Goal: Information Seeking & Learning: Learn about a topic

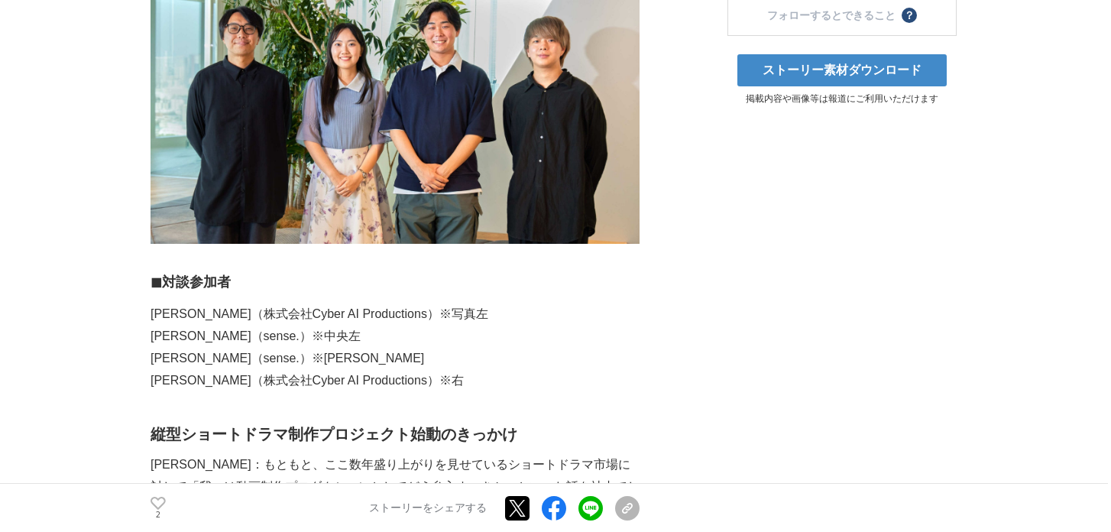
scroll to position [594, 0]
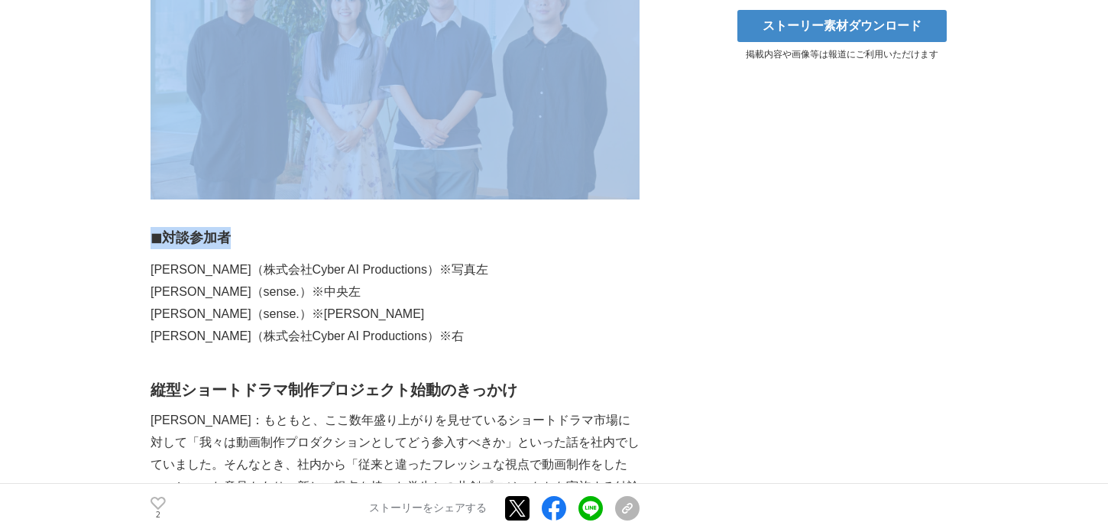
drag, startPoint x: 232, startPoint y: 188, endPoint x: 118, endPoint y: 186, distance: 113.9
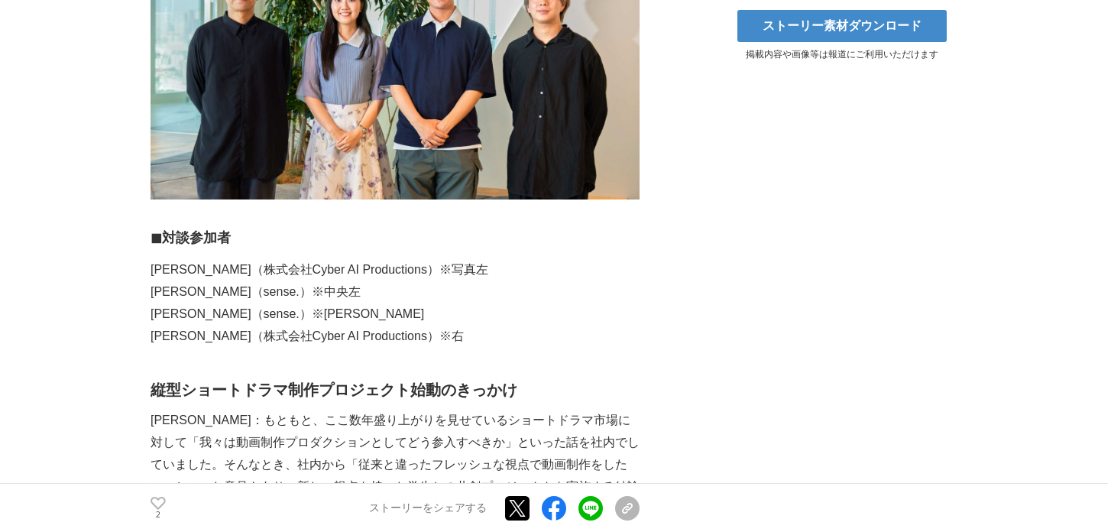
click at [173, 227] on h3 "◼︎対談参加者" at bounding box center [395, 238] width 489 height 22
drag, startPoint x: 231, startPoint y: 185, endPoint x: 153, endPoint y: 183, distance: 78.0
click at [153, 227] on h3 "◼︎対談参加者" at bounding box center [395, 238] width 489 height 22
copy h3 "◼︎対談参加者"
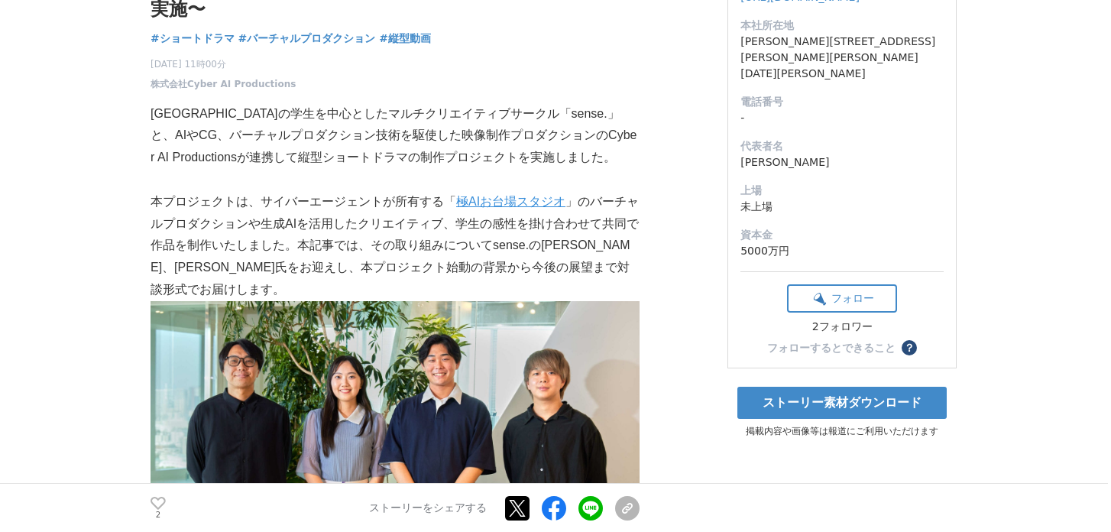
scroll to position [0, 0]
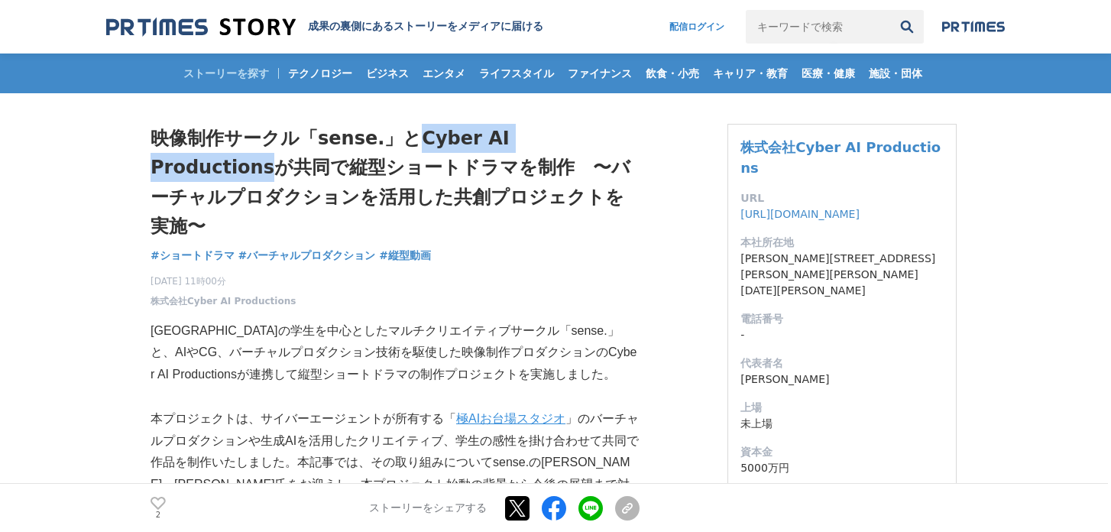
drag, startPoint x: 410, startPoint y: 139, endPoint x: 601, endPoint y: 144, distance: 191.1
click at [601, 144] on h1 "映像制作サークル「sense.」とCyber AI Productionsが共同で縦型ショートドラマを制作　〜バーチャルプロダクションを活用した共創プロジェク…" at bounding box center [395, 183] width 489 height 118
copy h1 "Cyber AI Productions"
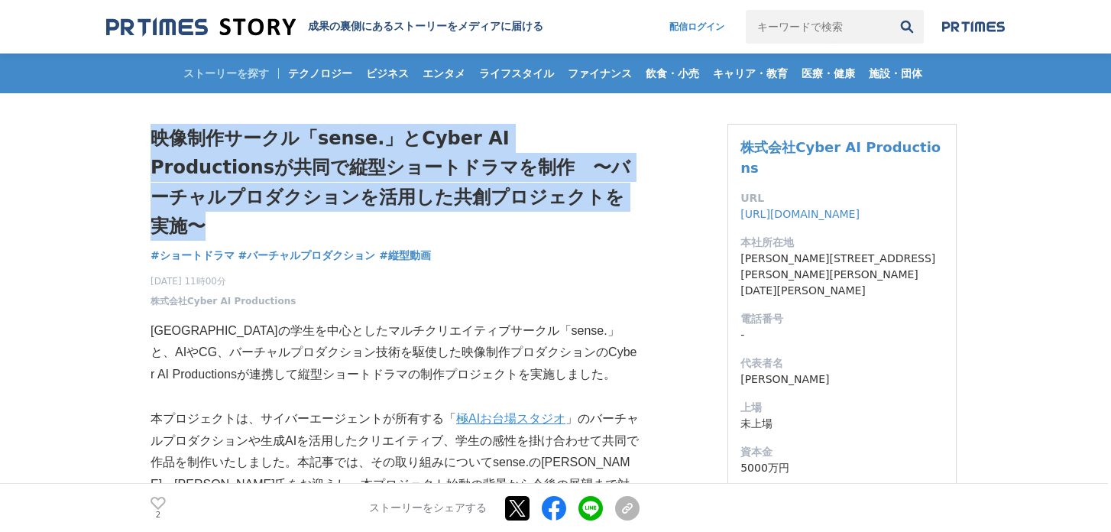
drag, startPoint x: 154, startPoint y: 137, endPoint x: 552, endPoint y: 193, distance: 402.2
click at [552, 194] on h1 "映像制作サークル「sense.」とCyber AI Productionsが共同で縦型ショートドラマを制作　〜バーチャルプロダクションを活用した共創プロジェク…" at bounding box center [395, 183] width 489 height 118
copy h1 "映像制作サークル「sense.」とCyber AI Productionsが共同で縦型ショートドラマを制作　〜バーチャルプロダクションを活用した共創プロジェク…"
